Goal: Task Accomplishment & Management: Manage account settings

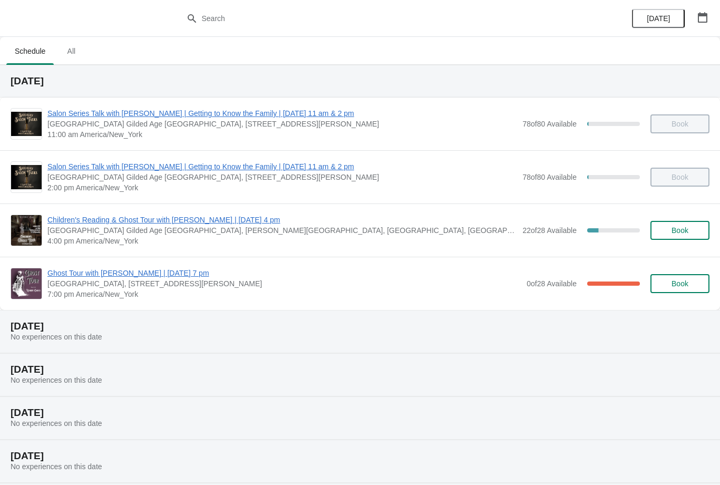
click at [174, 278] on span "Ghost Tour with [PERSON_NAME] | [DATE] 7 pm" at bounding box center [284, 273] width 474 height 11
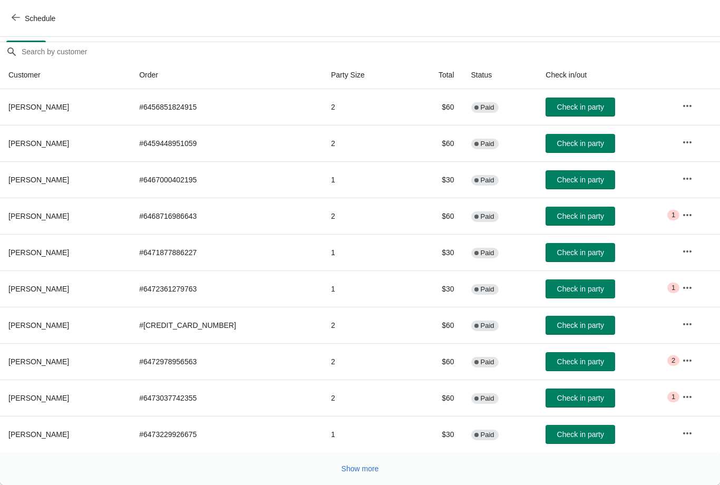
scroll to position [86, 0]
click at [367, 472] on span "Show more" at bounding box center [360, 469] width 37 height 8
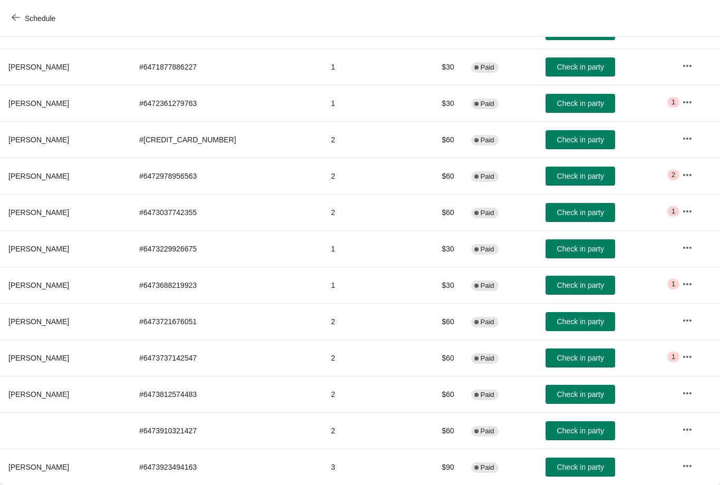
scroll to position [272, 0]
click at [689, 433] on icon "button" at bounding box center [687, 429] width 11 height 11
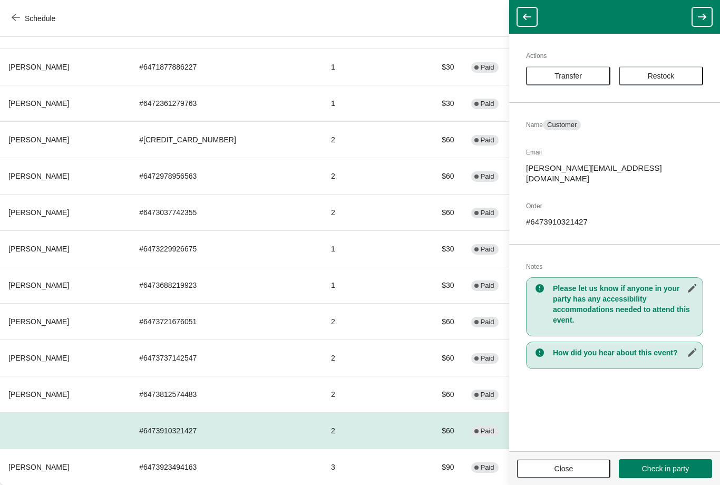
click at [353, 438] on td "2" at bounding box center [365, 430] width 85 height 36
click at [569, 475] on button "Close" at bounding box center [563, 468] width 93 height 19
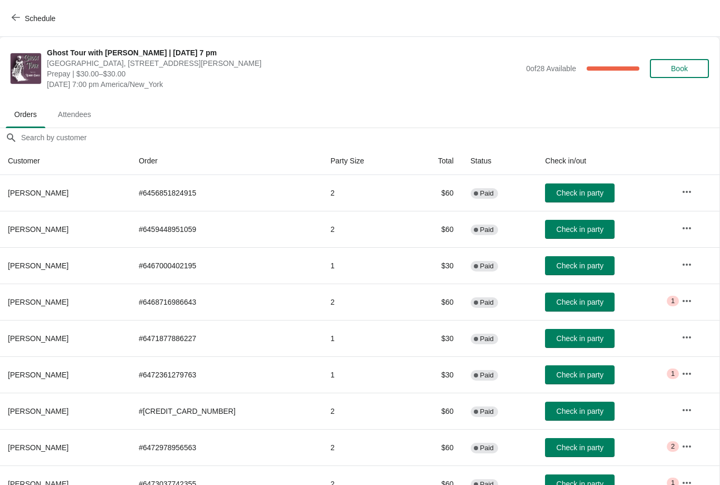
scroll to position [0, 1]
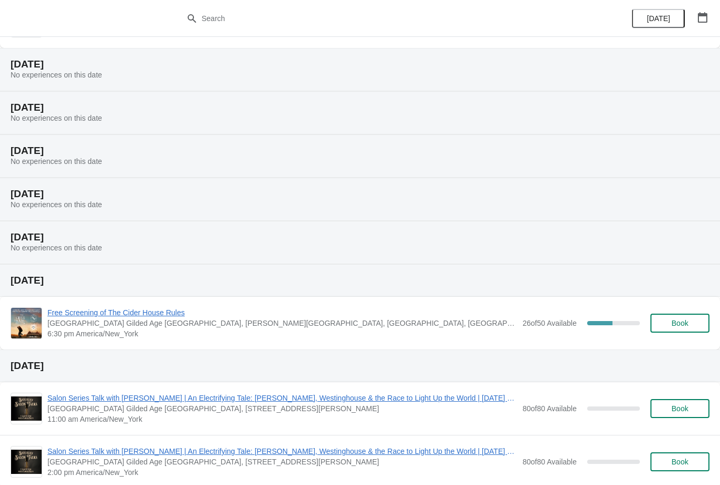
scroll to position [280, 0]
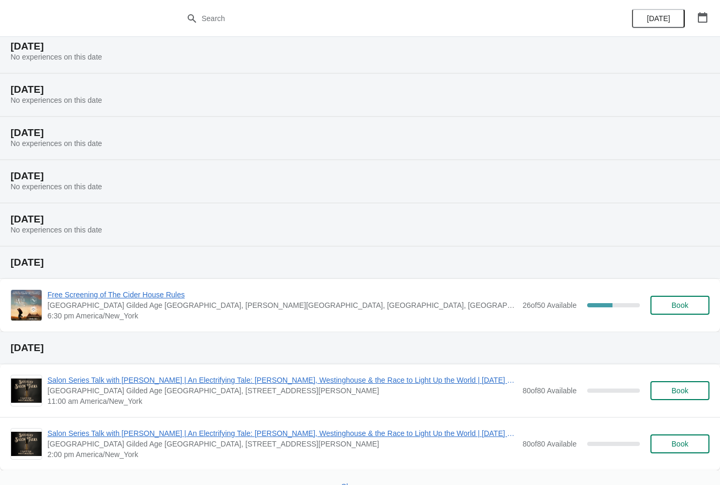
click at [140, 308] on span "[GEOGRAPHIC_DATA] Gilded Age [GEOGRAPHIC_DATA], [PERSON_NAME][GEOGRAPHIC_DATA],…" at bounding box center [282, 305] width 470 height 11
click at [696, 302] on span "Book" at bounding box center [680, 305] width 40 height 8
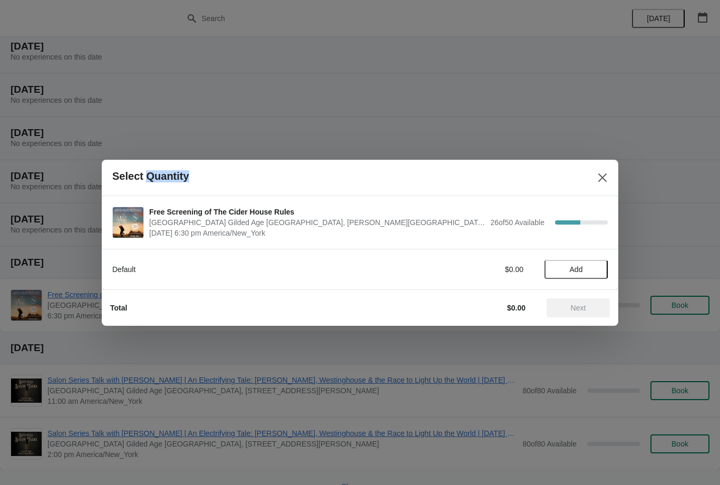
click at [610, 176] on button "Close" at bounding box center [602, 177] width 19 height 19
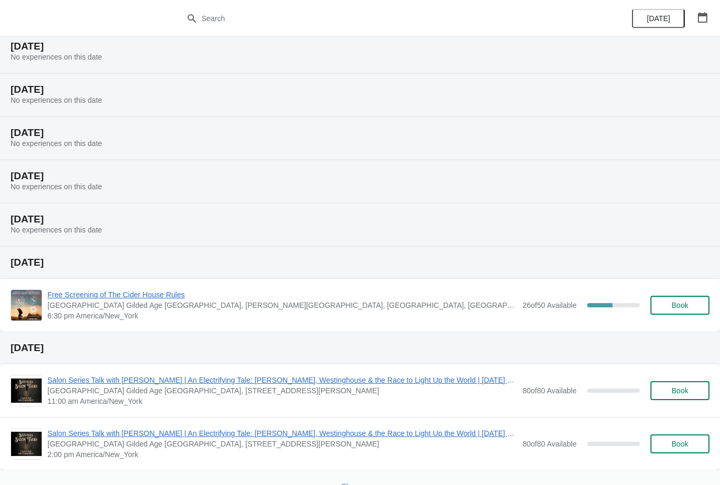
click at [109, 310] on span "[GEOGRAPHIC_DATA] Gilded Age [GEOGRAPHIC_DATA], [PERSON_NAME][GEOGRAPHIC_DATA],…" at bounding box center [282, 305] width 470 height 11
click at [146, 310] on span "[GEOGRAPHIC_DATA] Gilded Age [GEOGRAPHIC_DATA], [PERSON_NAME][GEOGRAPHIC_DATA],…" at bounding box center [282, 305] width 470 height 11
click at [86, 298] on span "Free Screening of The Cider House Rules" at bounding box center [282, 294] width 470 height 11
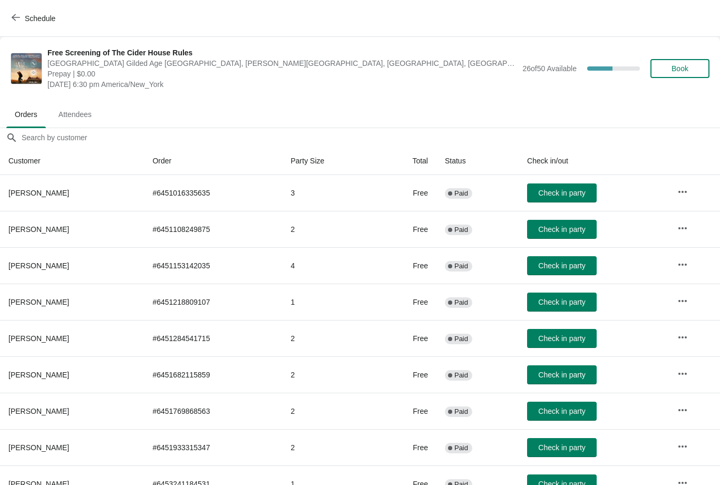
scroll to position [0, 0]
click at [692, 191] on button "button" at bounding box center [682, 191] width 19 height 19
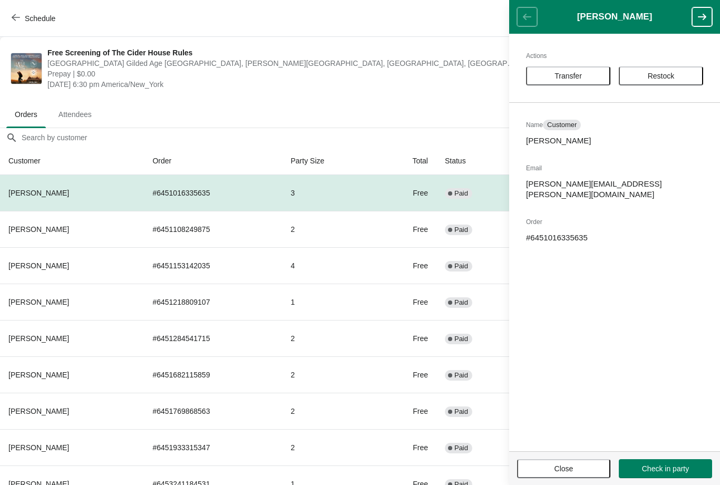
click at [361, 238] on td "2" at bounding box center [330, 229] width 94 height 36
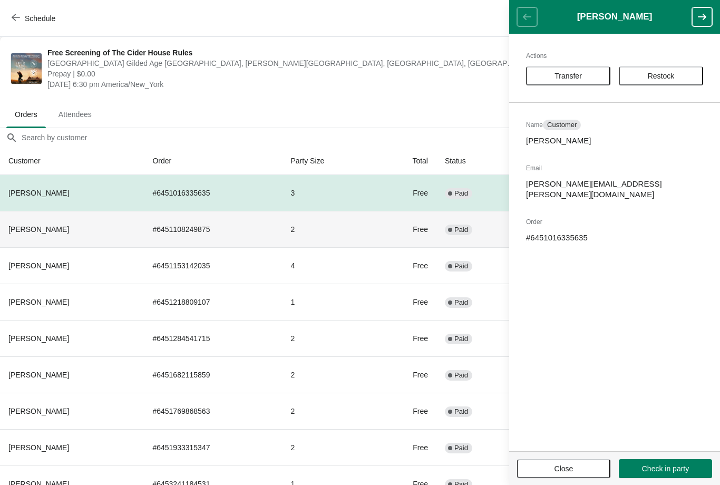
click at [588, 472] on span "Close" at bounding box center [564, 469] width 74 height 8
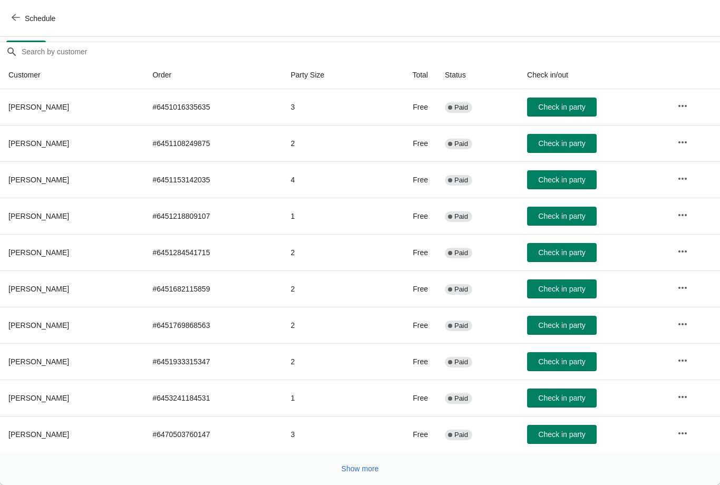
scroll to position [86, 0]
click at [370, 465] on span "Show more" at bounding box center [360, 469] width 37 height 8
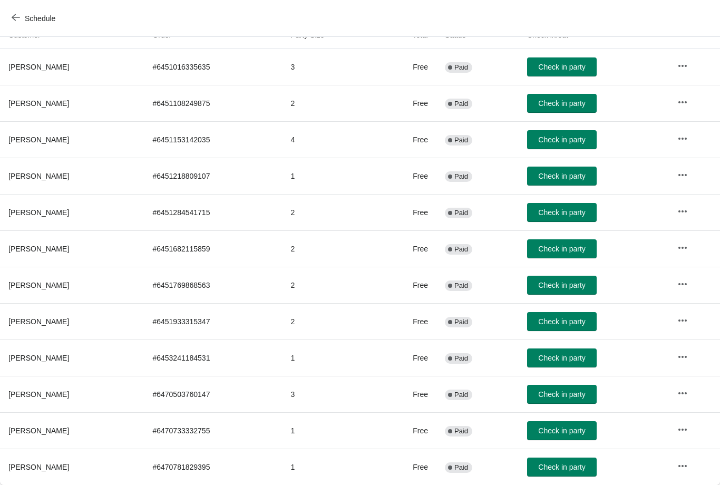
scroll to position [126, 0]
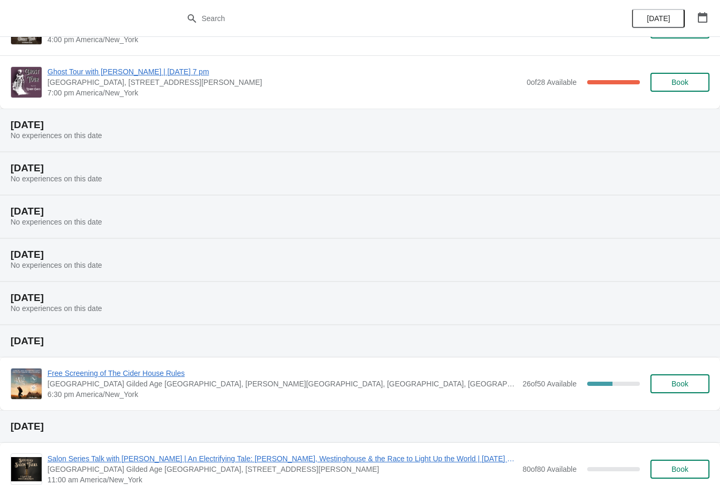
scroll to position [199, 0]
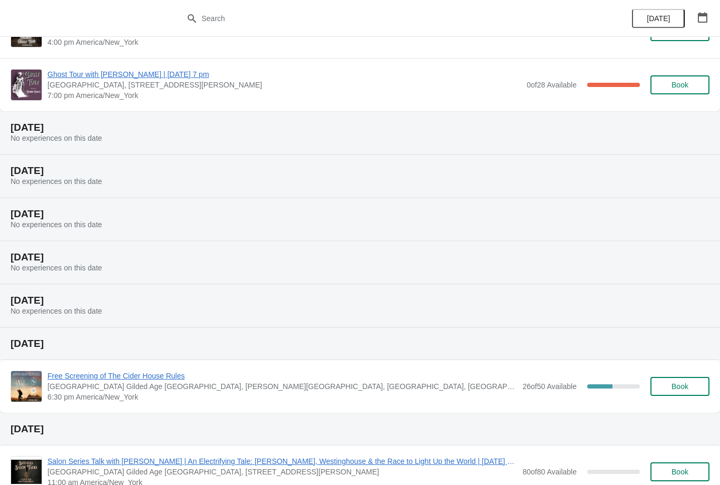
click at [145, 380] on span "Free Screening of The Cider House Rules" at bounding box center [282, 376] width 470 height 11
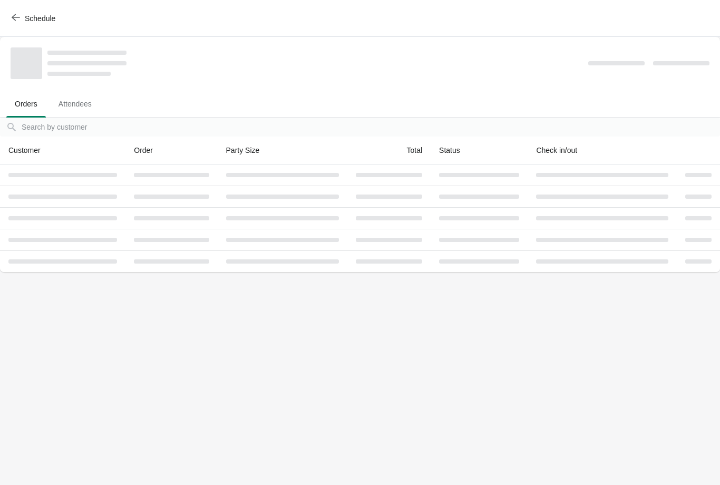
scroll to position [0, 0]
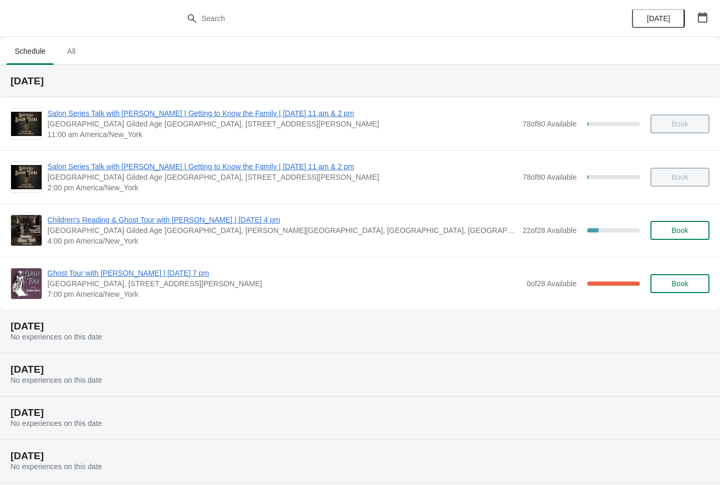
click at [115, 225] on span "Children's Reading & Ghost Tour with [PERSON_NAME] | [DATE] 4 pm" at bounding box center [282, 220] width 470 height 11
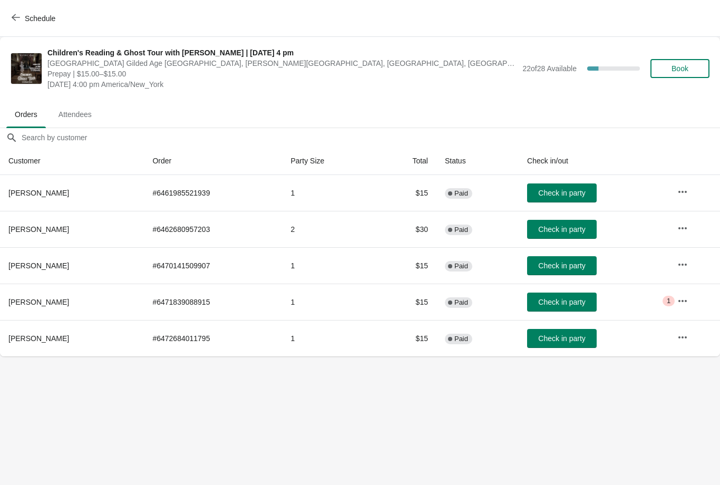
click at [685, 301] on icon "button" at bounding box center [683, 301] width 11 height 11
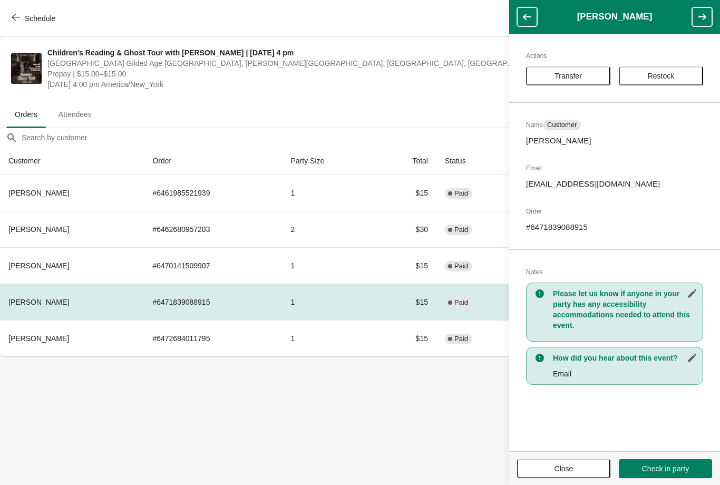
click at [413, 431] on body "Schedule Children's Reading & Ghost Tour with Robert Oakes | Saturday, August 3…" at bounding box center [360, 242] width 720 height 485
click at [563, 477] on button "Close" at bounding box center [563, 468] width 93 height 19
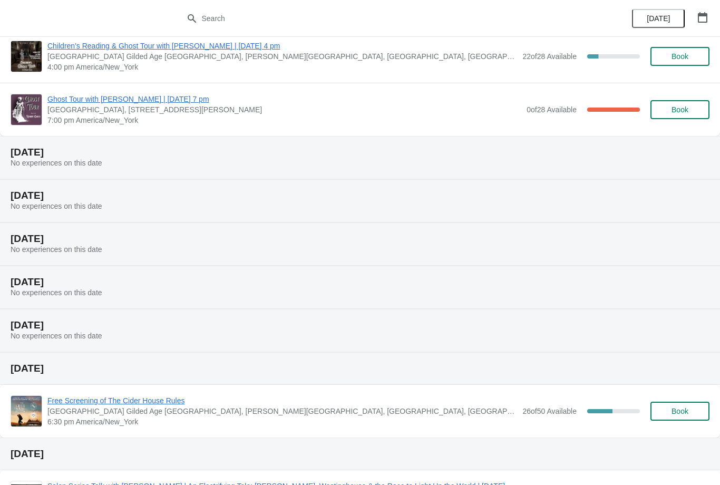
scroll to position [171, 0]
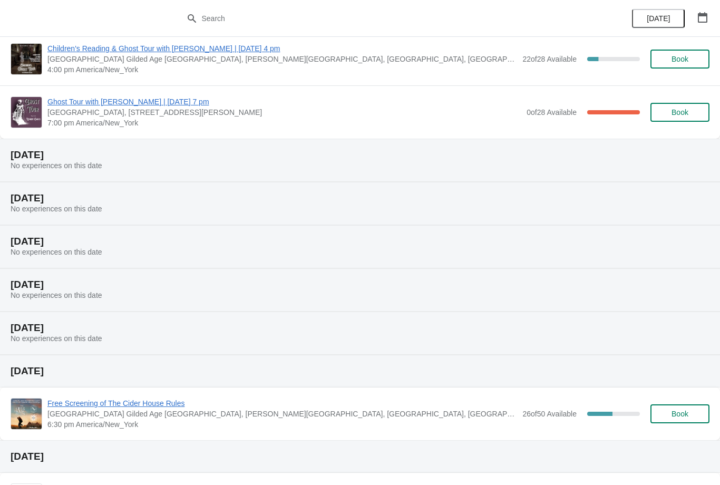
click at [120, 408] on span "Free Screening of The Cider House Rules" at bounding box center [282, 403] width 470 height 11
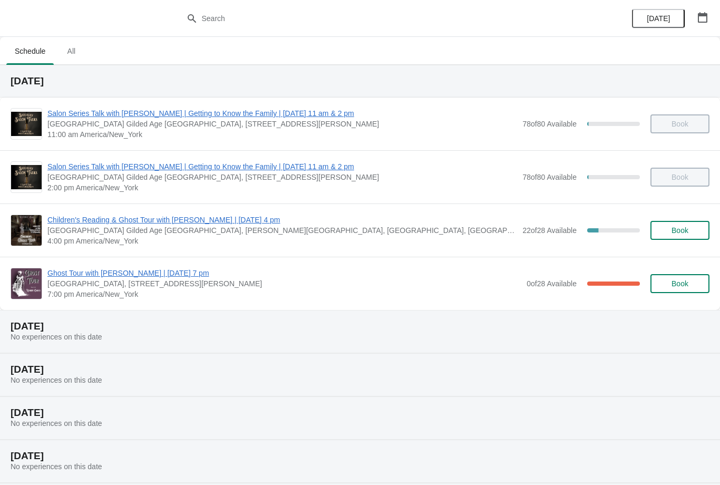
click at [51, 277] on span "Ghost Tour with [PERSON_NAME] | [DATE] 7 pm" at bounding box center [284, 273] width 474 height 11
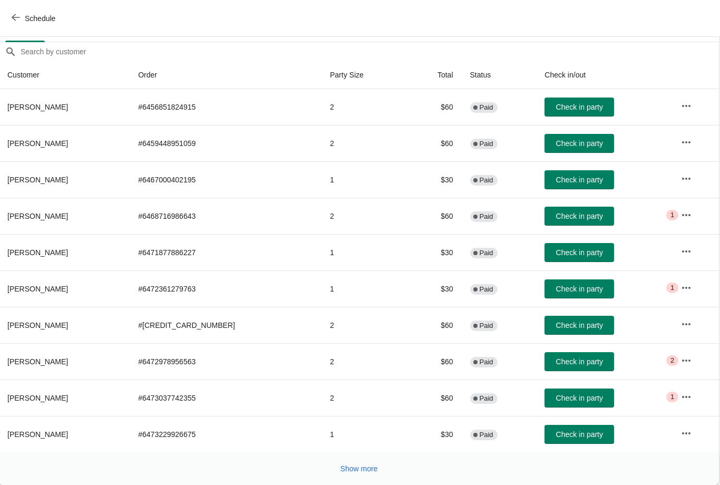
scroll to position [86, 1]
click at [341, 460] on button "Show more" at bounding box center [360, 468] width 46 height 19
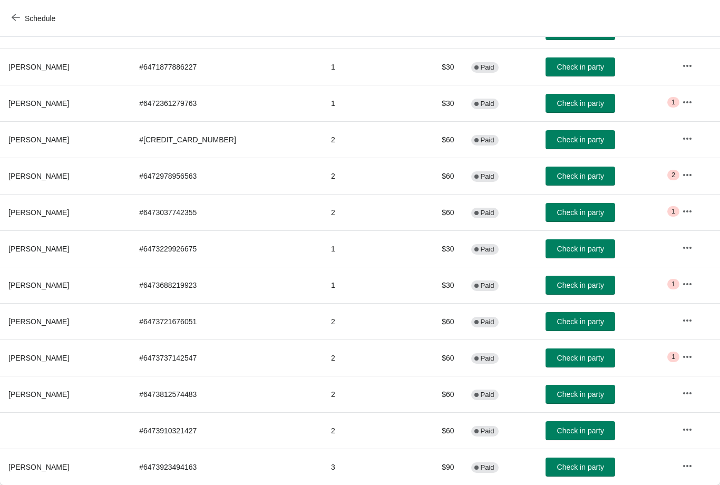
scroll to position [265, -2]
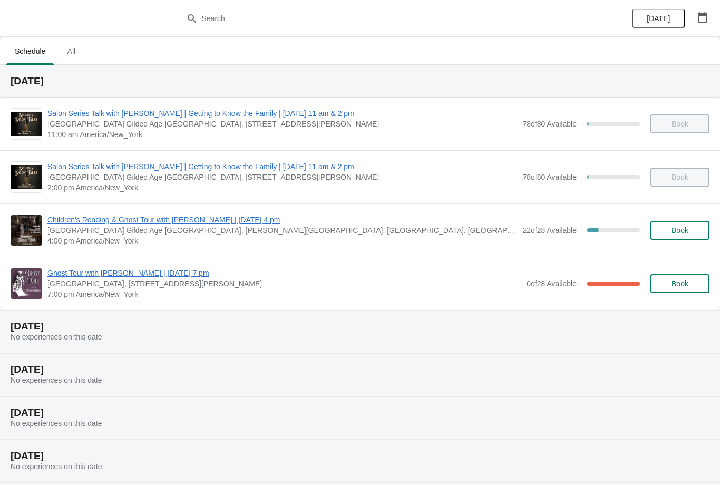
click at [283, 217] on span "Children's Reading & Ghost Tour with [PERSON_NAME] | [DATE] 4 pm" at bounding box center [282, 220] width 470 height 11
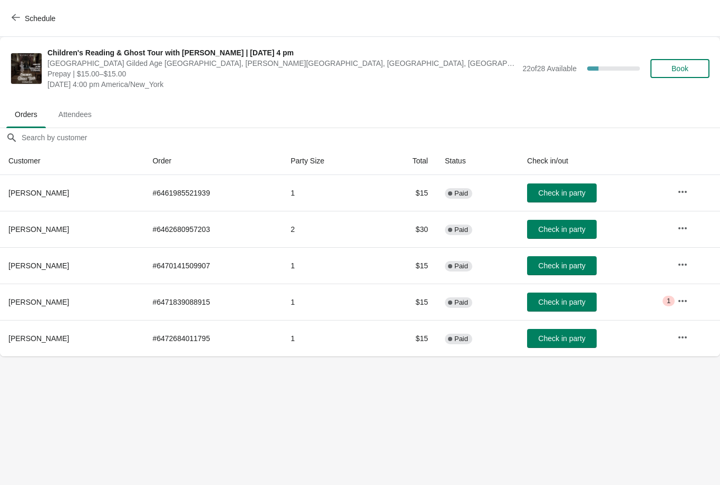
click at [572, 337] on span "Check in party" at bounding box center [561, 338] width 47 height 8
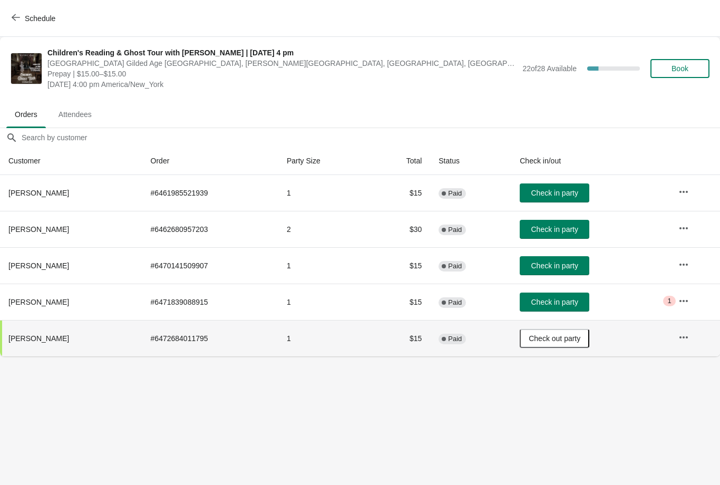
click at [558, 184] on button "Check in party" at bounding box center [555, 192] width 70 height 19
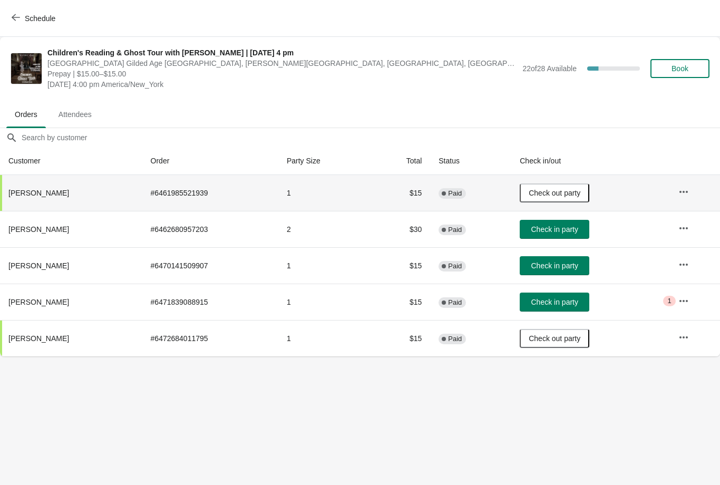
click at [574, 300] on span "Check in party" at bounding box center [554, 302] width 47 height 8
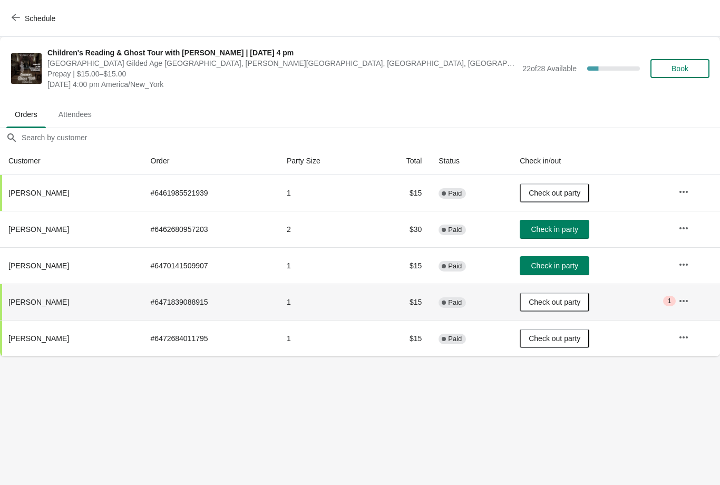
click at [571, 262] on span "Check in party" at bounding box center [554, 266] width 47 height 8
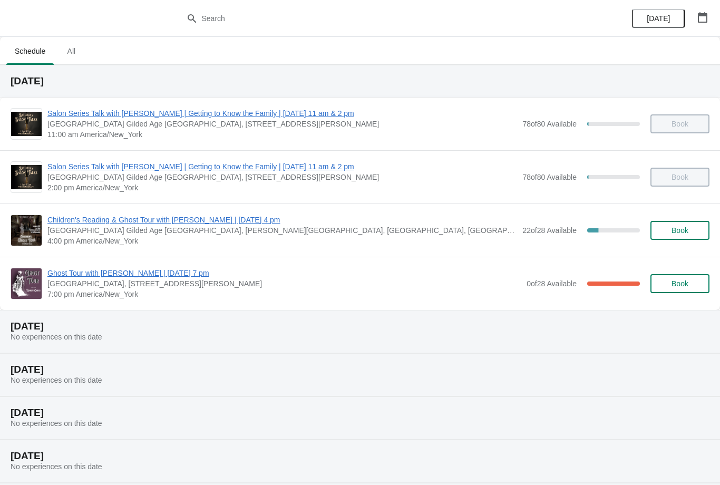
click at [122, 224] on span "Children's Reading & Ghost Tour with [PERSON_NAME] | [DATE] 4 pm" at bounding box center [282, 220] width 470 height 11
